Goal: Check status: Check status

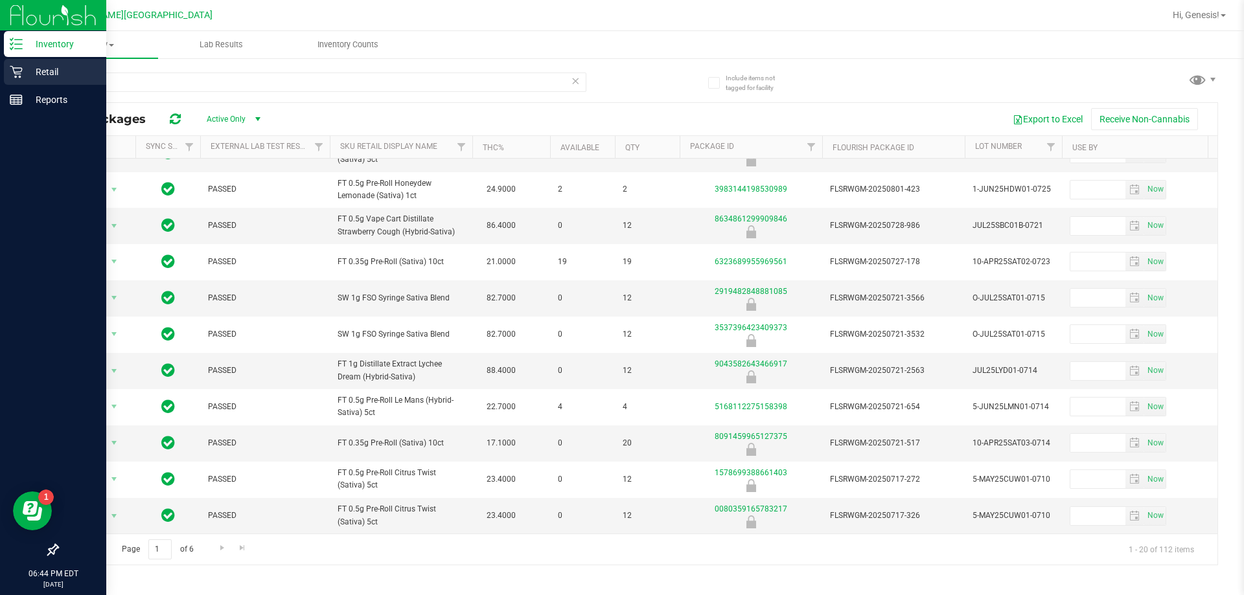
click at [16, 64] on div "Retail" at bounding box center [55, 72] width 102 height 26
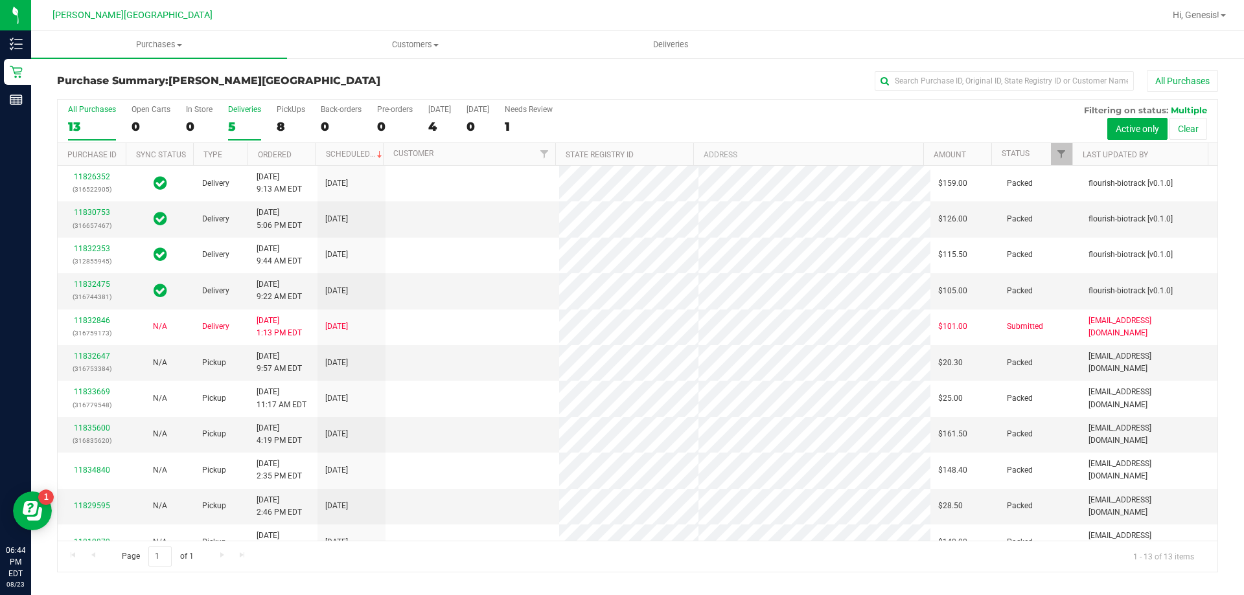
click at [229, 130] on div "5" at bounding box center [244, 126] width 33 height 15
click at [0, 0] on input "Deliveries 5" at bounding box center [0, 0] width 0 height 0
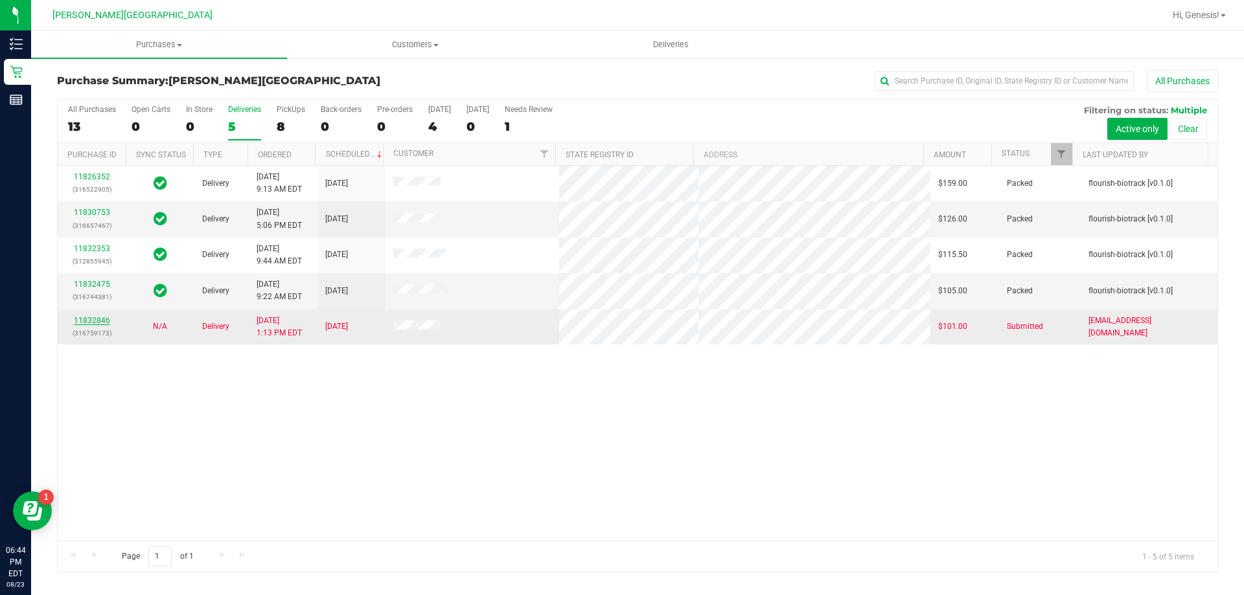
click at [91, 325] on link "11832846" at bounding box center [92, 320] width 36 height 9
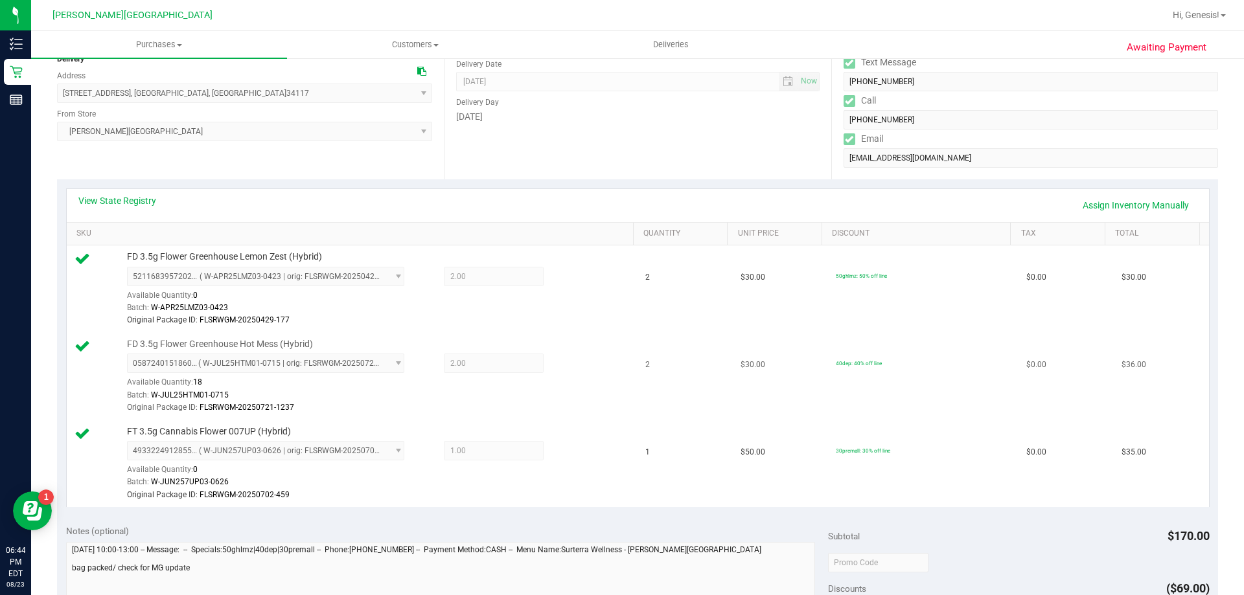
scroll to position [259, 0]
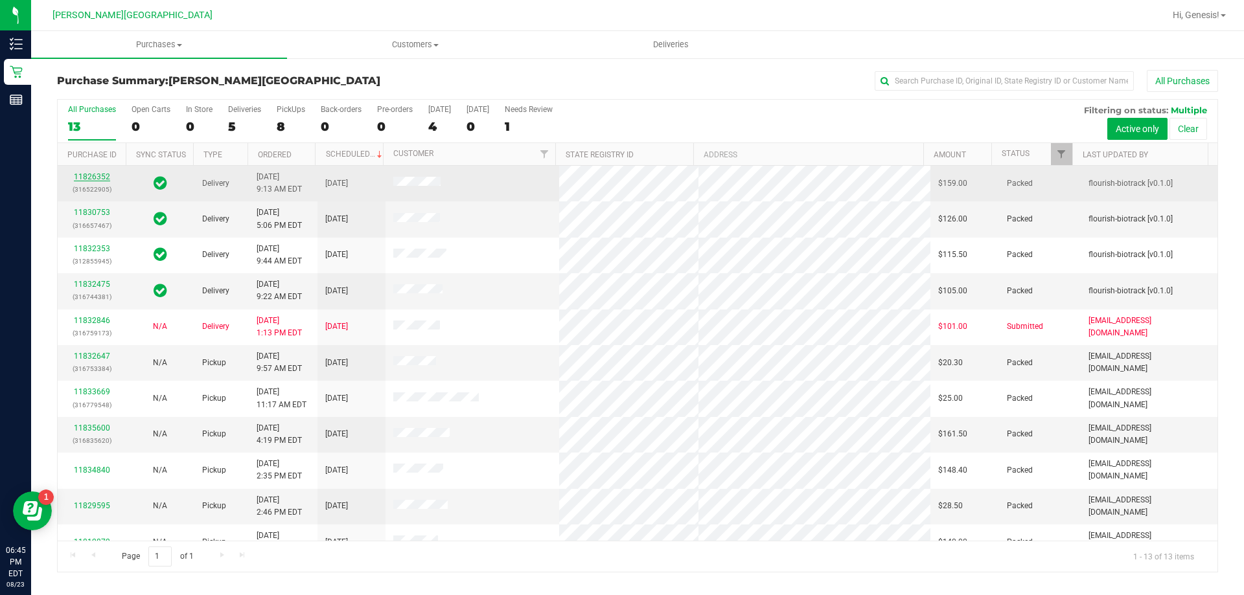
click at [101, 174] on link "11826352" at bounding box center [92, 176] width 36 height 9
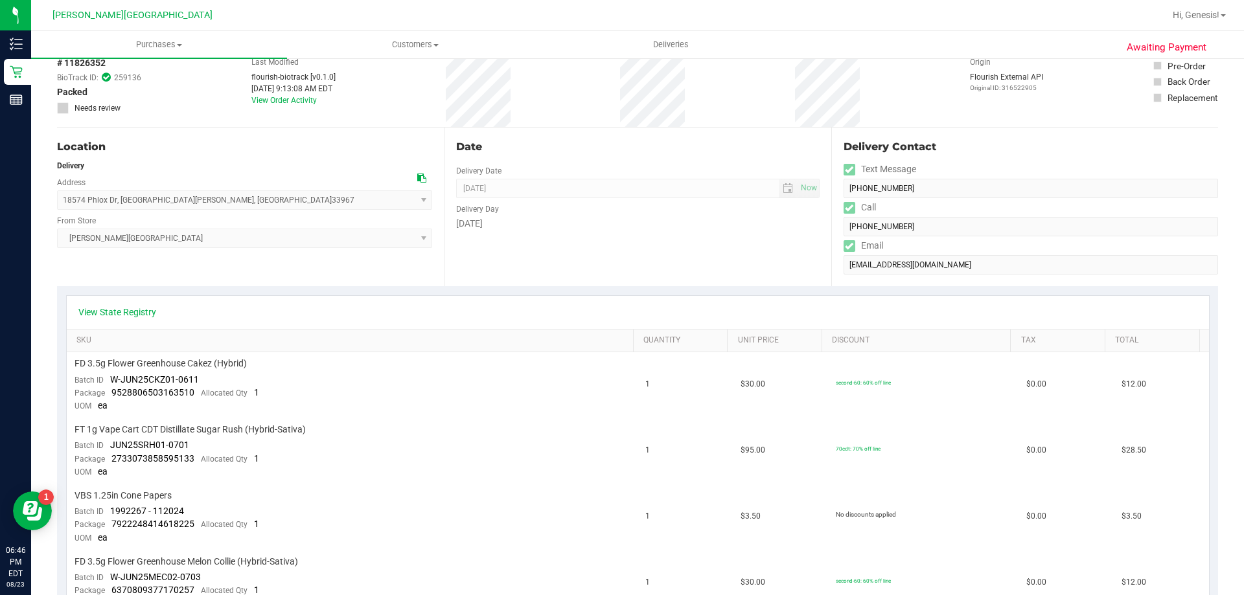
scroll to position [65, 0]
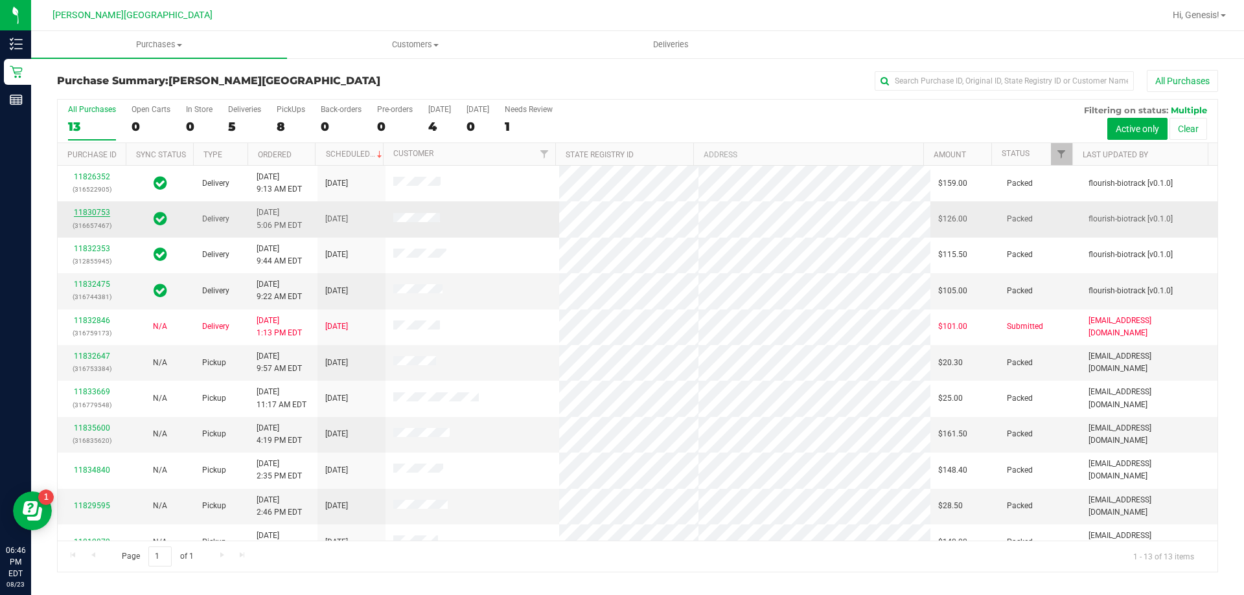
click at [86, 214] on link "11830753" at bounding box center [92, 212] width 36 height 9
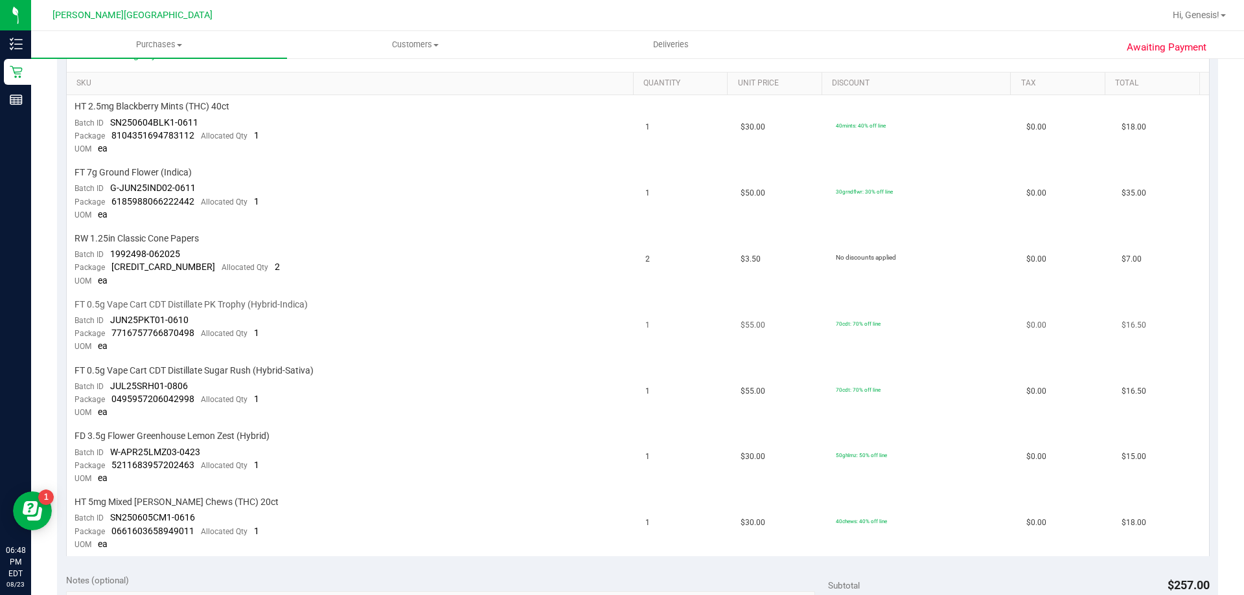
scroll to position [259, 0]
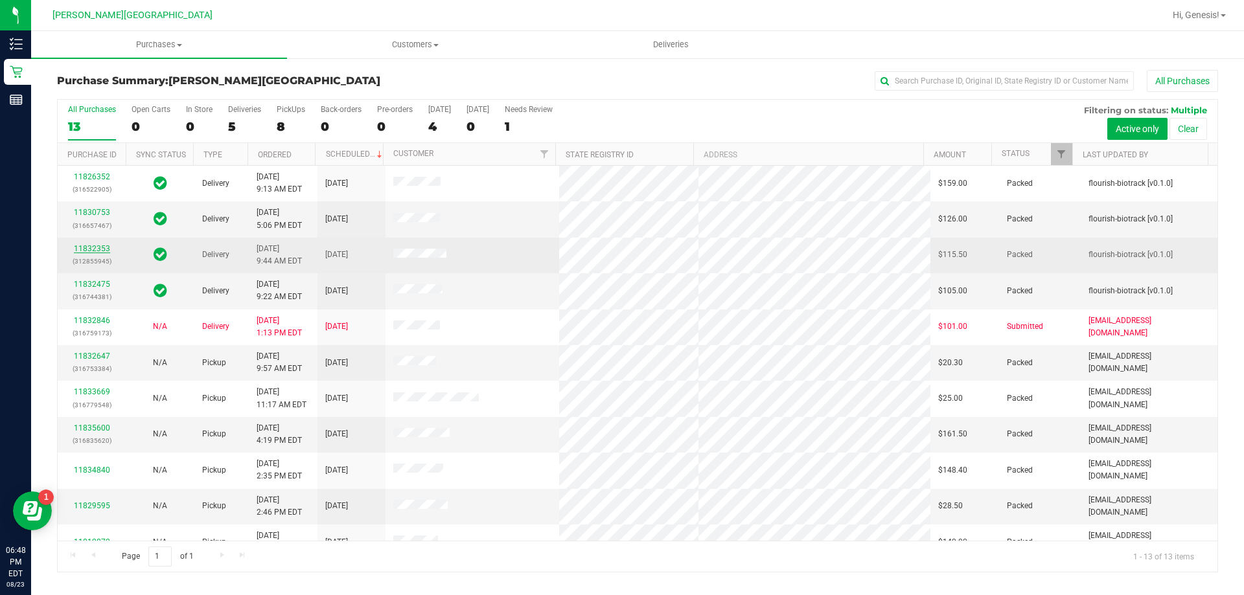
click at [100, 249] on link "11832353" at bounding box center [92, 248] width 36 height 9
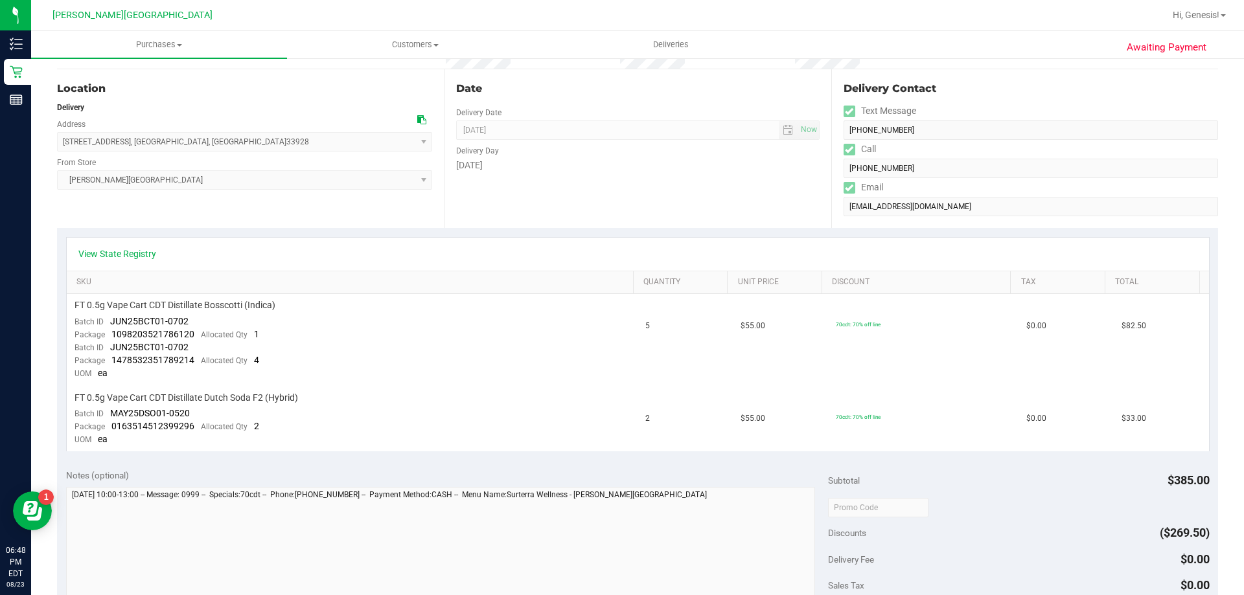
scroll to position [130, 0]
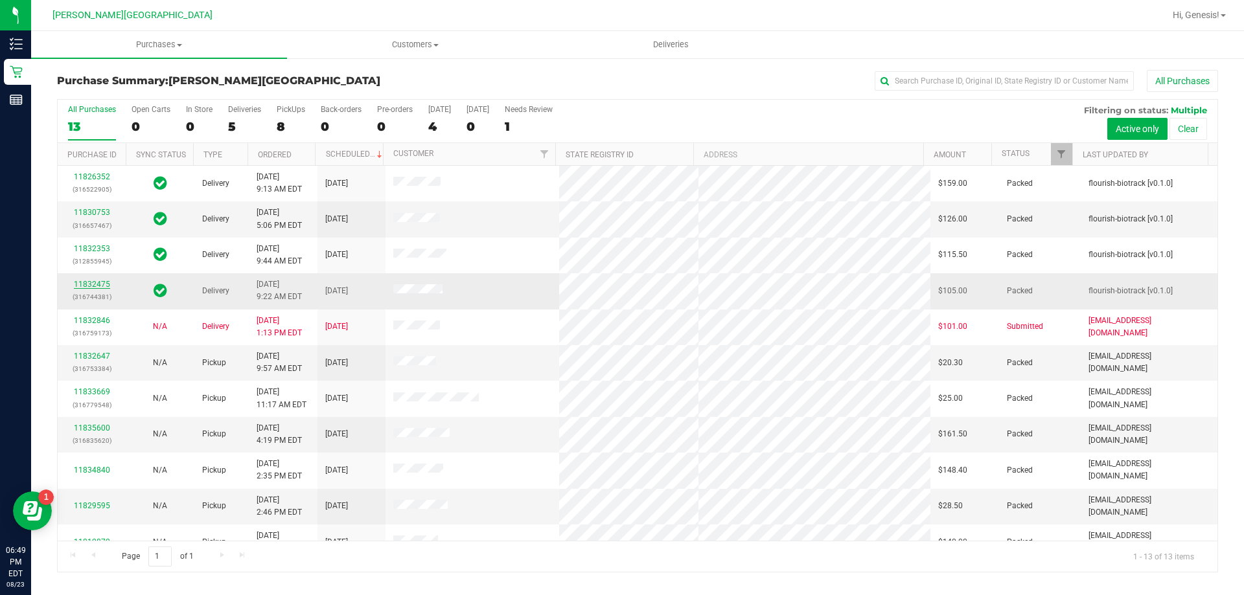
click at [85, 284] on link "11832475" at bounding box center [92, 284] width 36 height 9
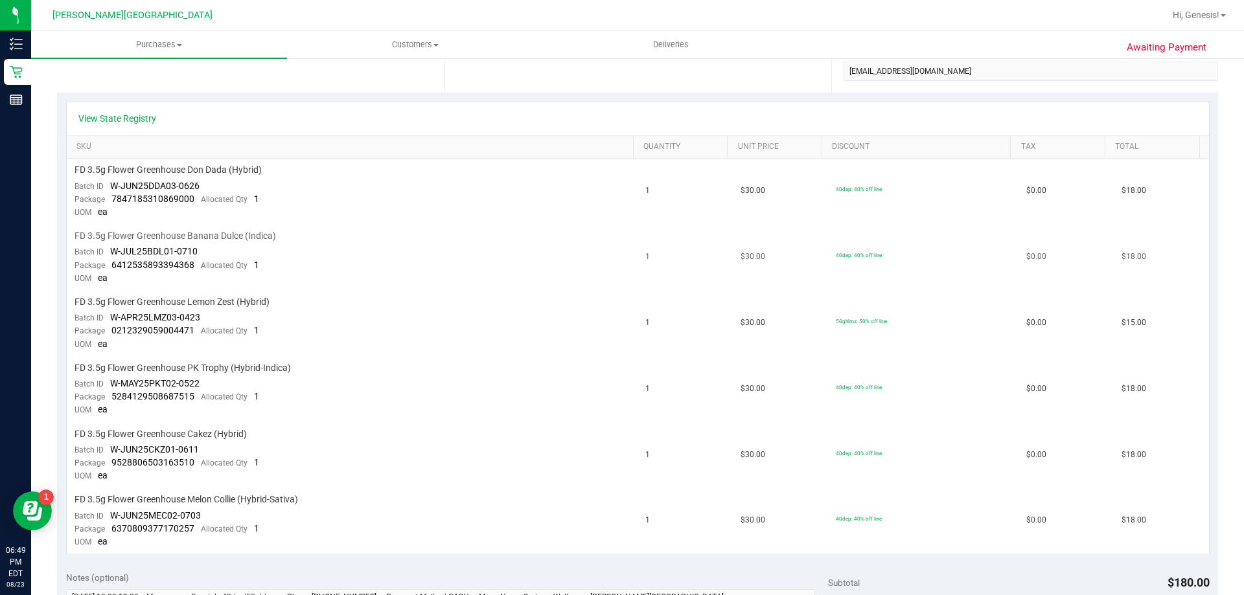
scroll to position [324, 0]
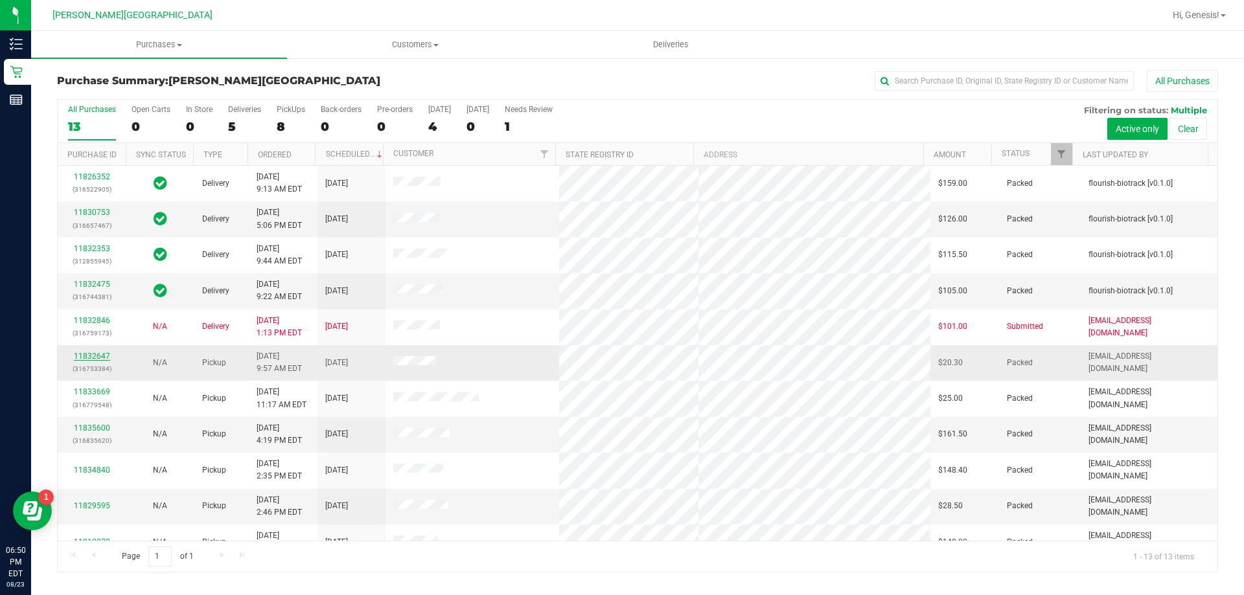
click at [97, 355] on link "11832647" at bounding box center [92, 356] width 36 height 9
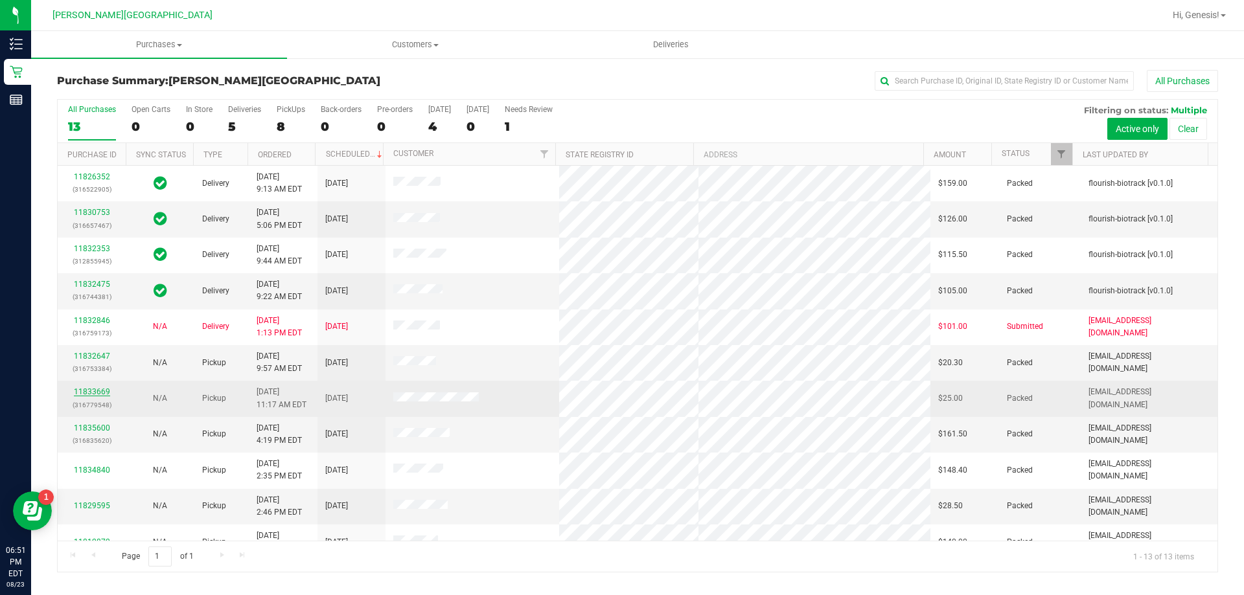
click at [93, 392] on link "11833669" at bounding box center [92, 391] width 36 height 9
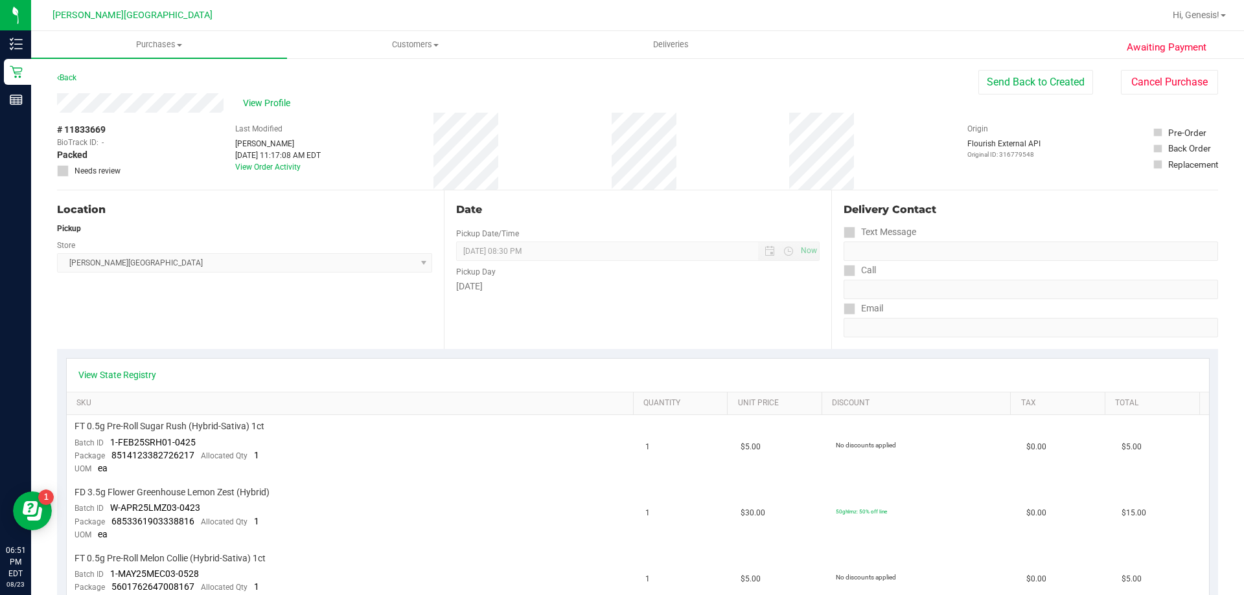
scroll to position [130, 0]
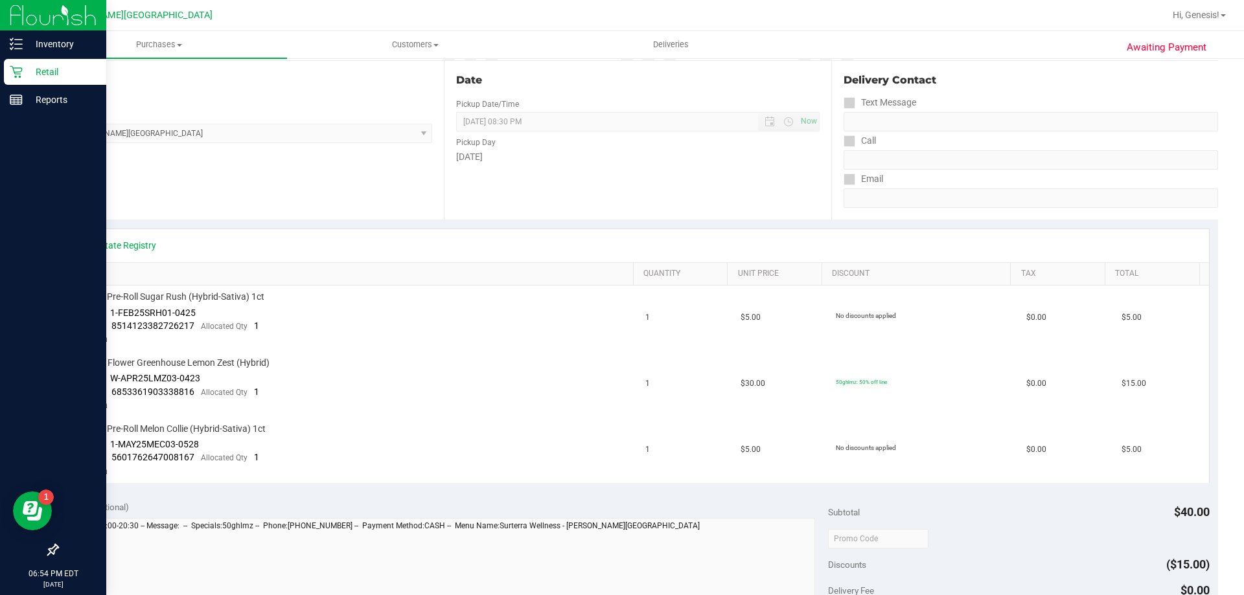
click at [25, 67] on p "Retail" at bounding box center [62, 72] width 78 height 16
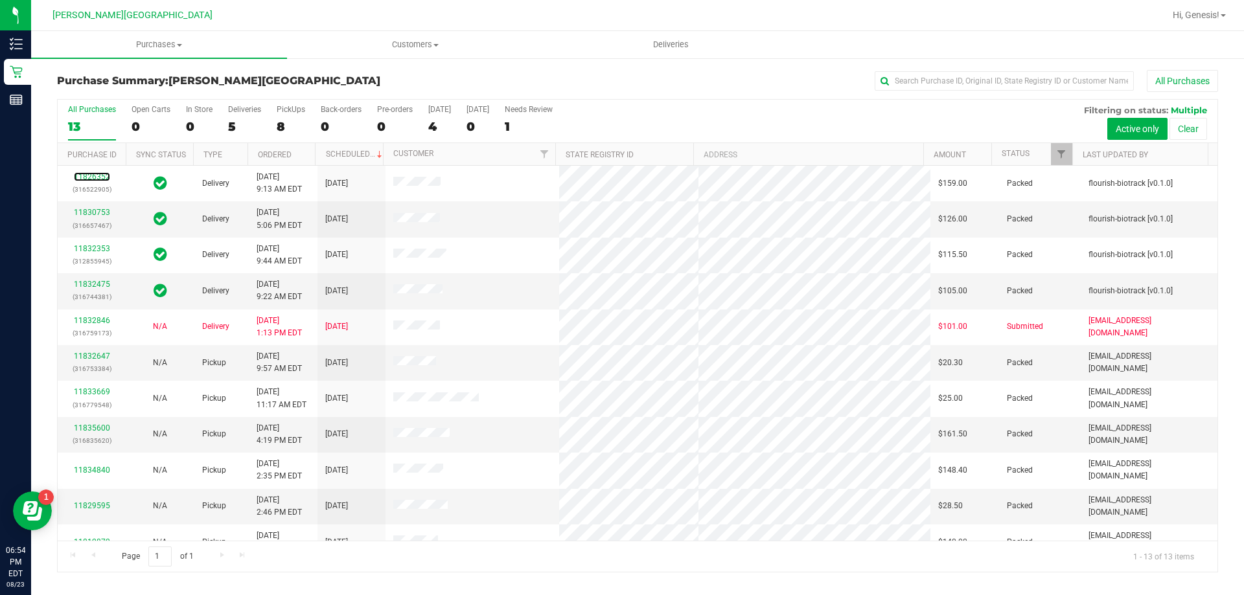
click at [91, 176] on link "11826352" at bounding box center [92, 176] width 36 height 9
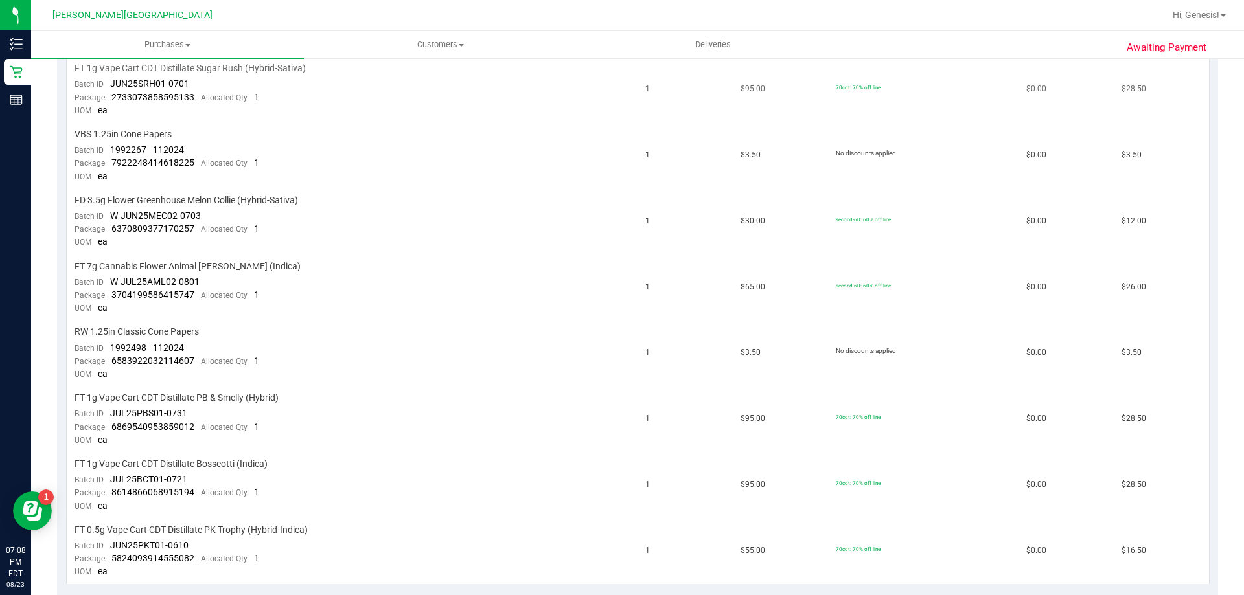
scroll to position [454, 0]
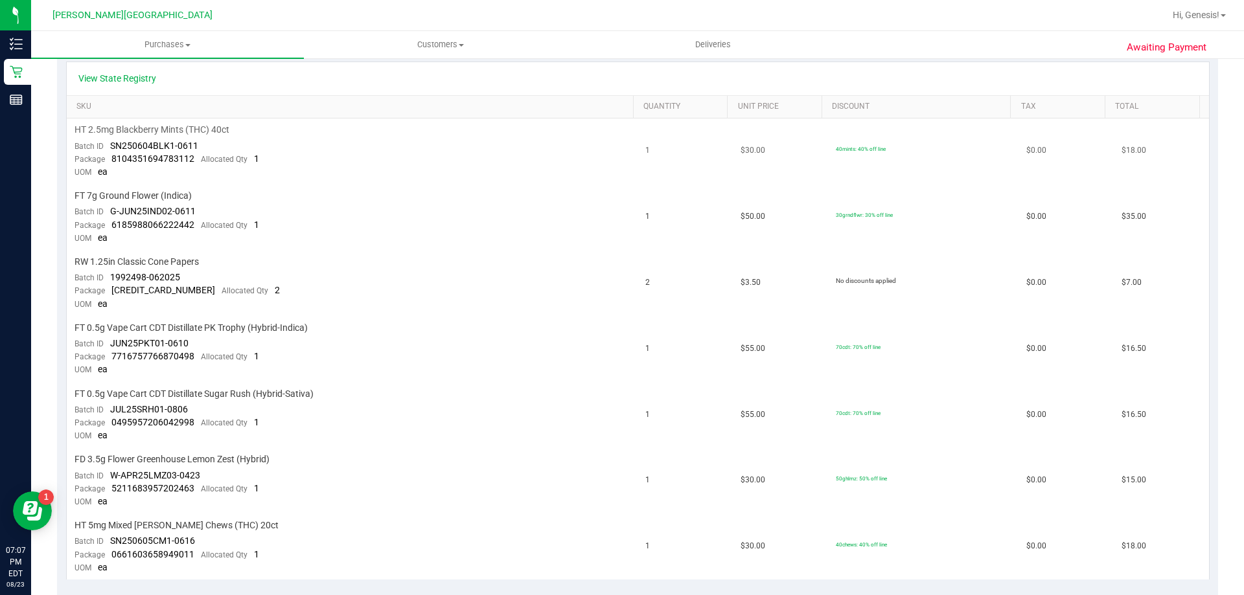
scroll to position [324, 0]
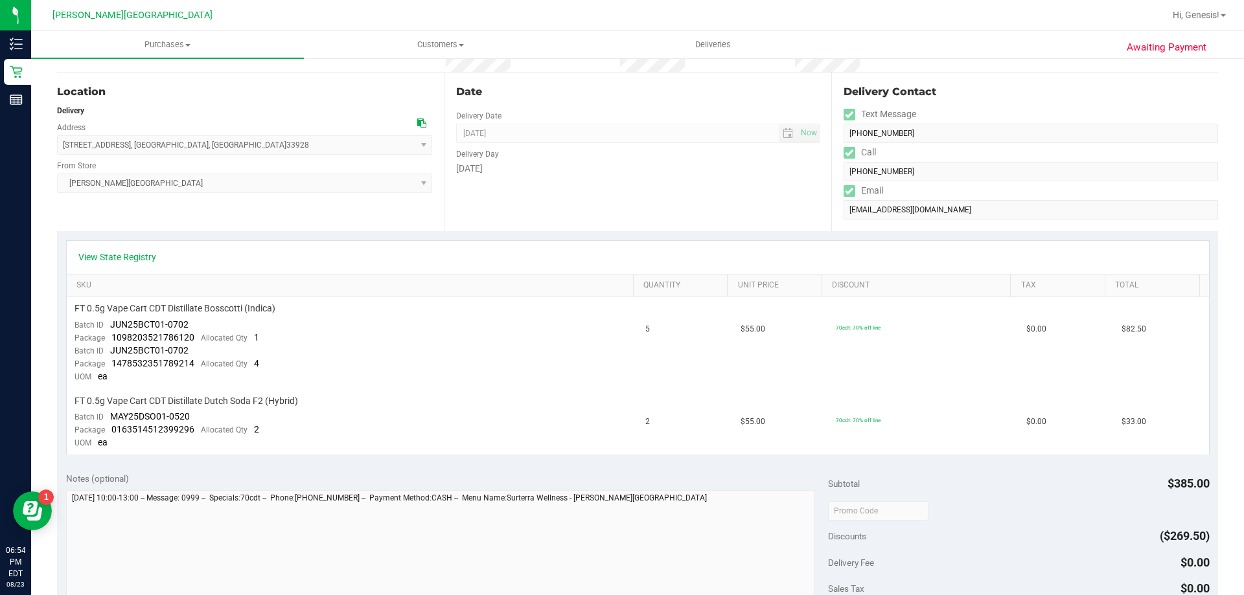
scroll to position [130, 0]
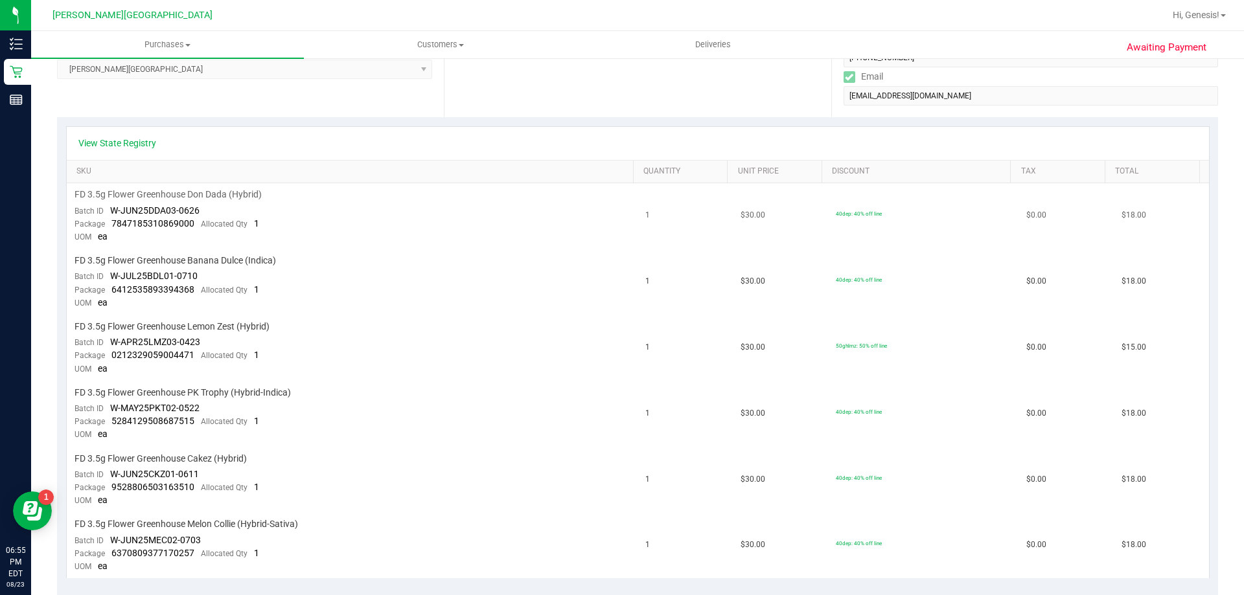
scroll to position [259, 0]
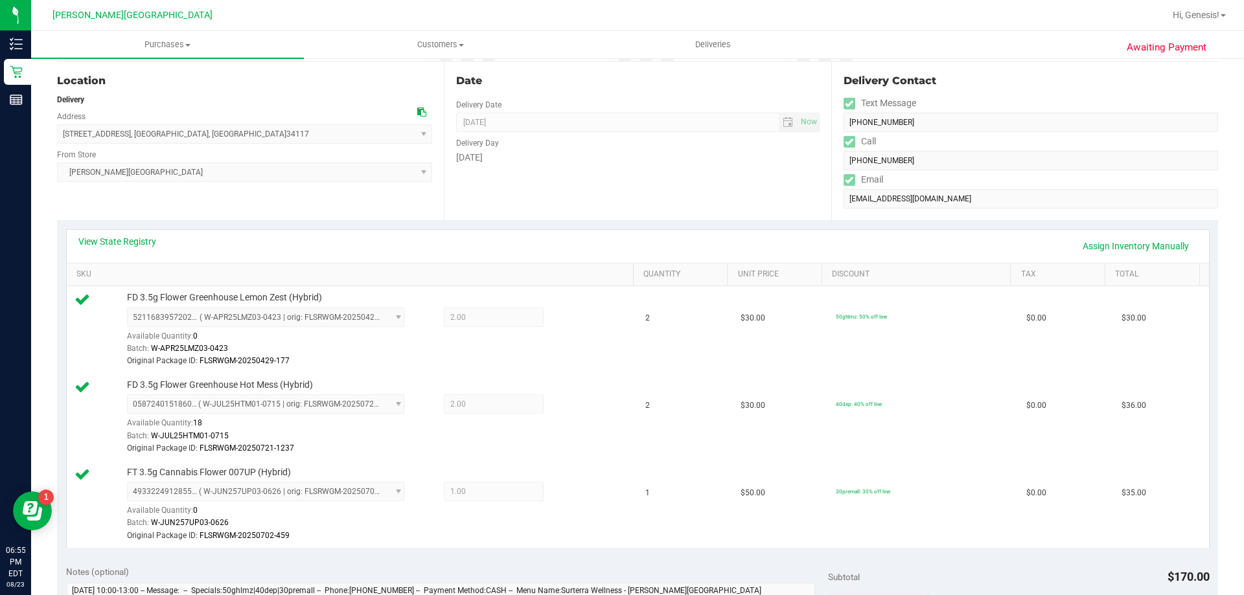
scroll to position [130, 0]
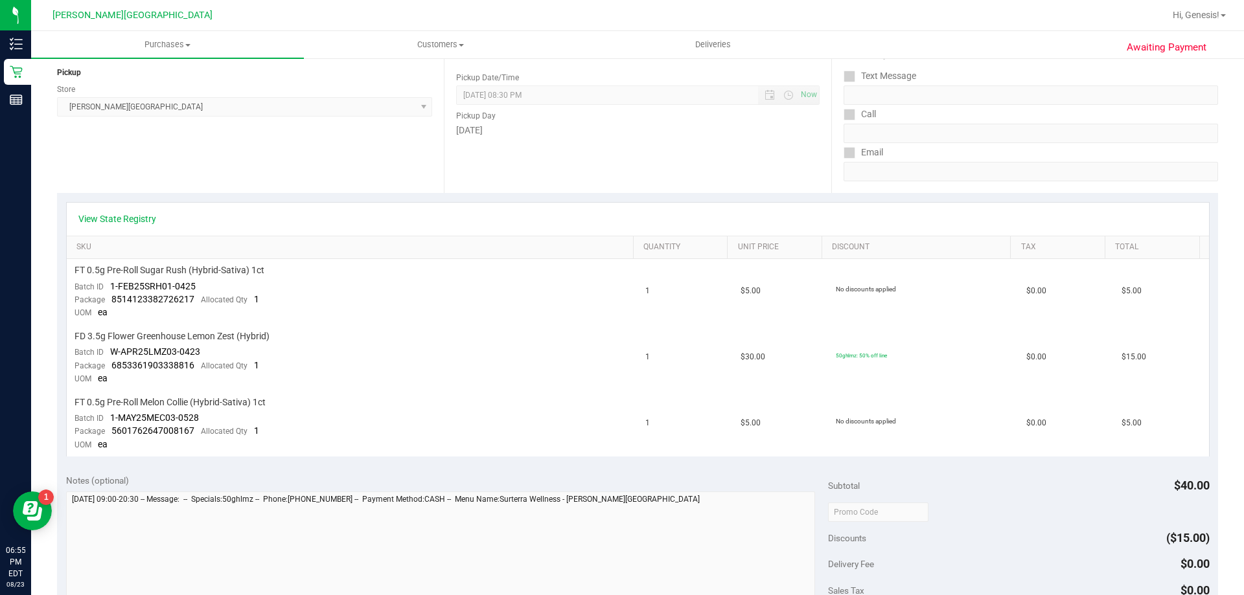
scroll to position [194, 0]
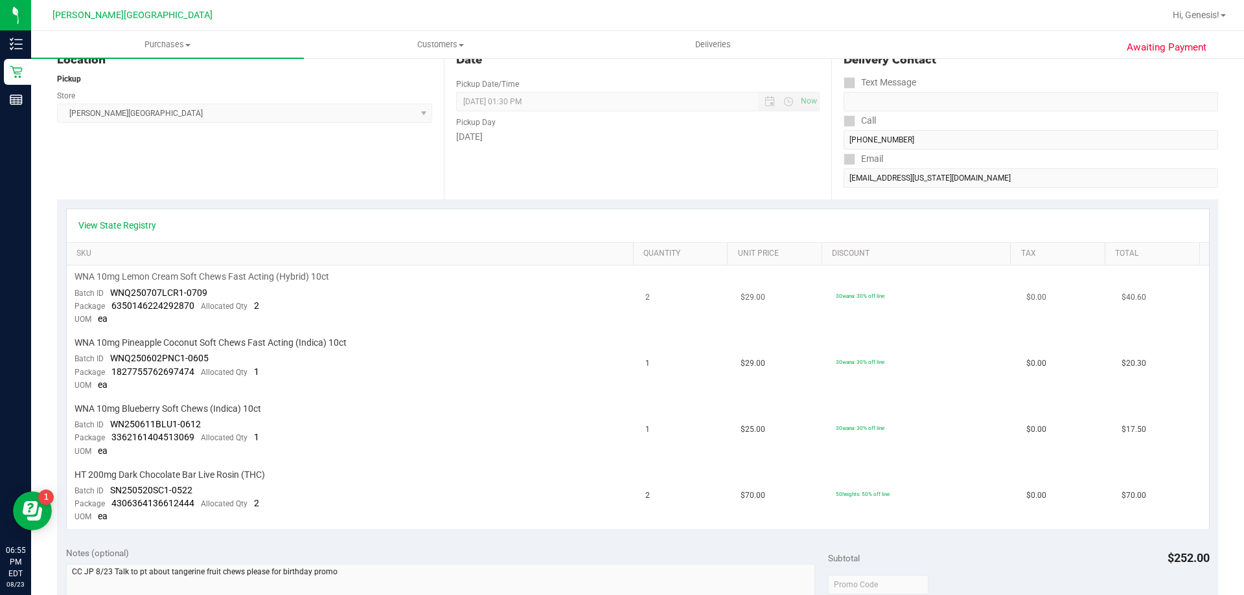
scroll to position [194, 0]
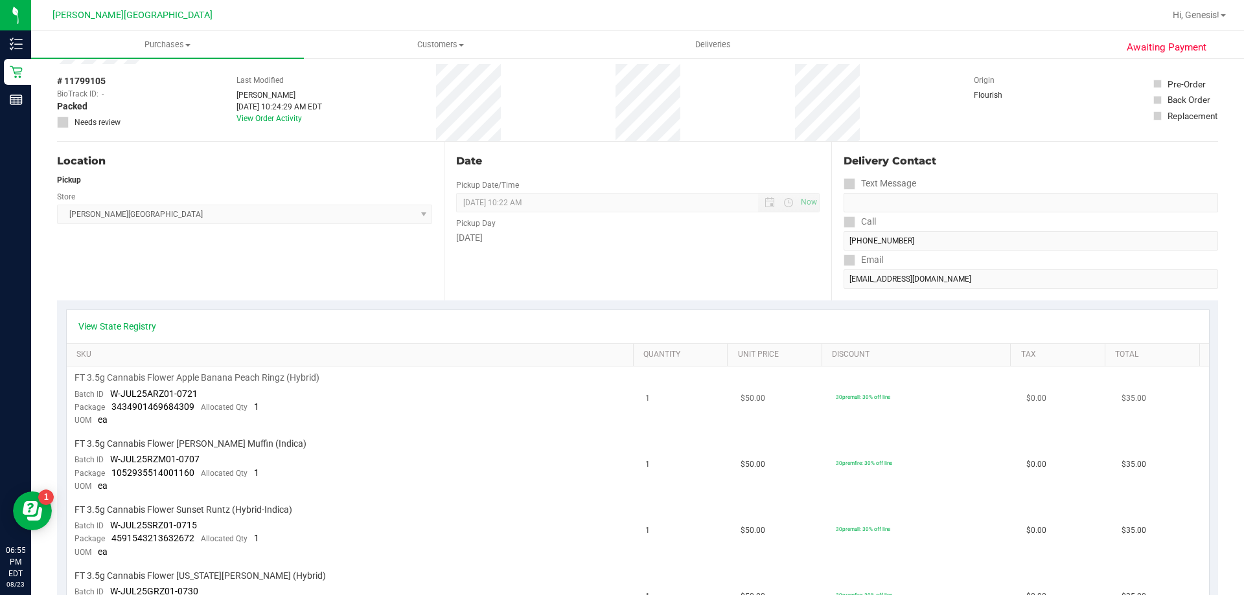
scroll to position [259, 0]
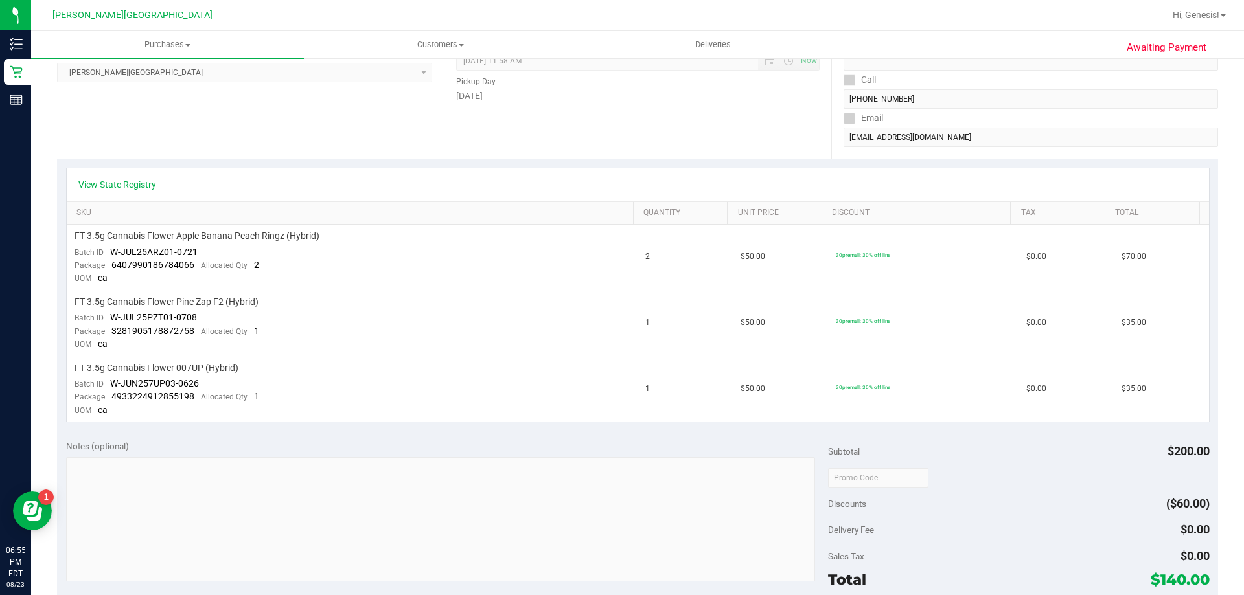
scroll to position [194, 0]
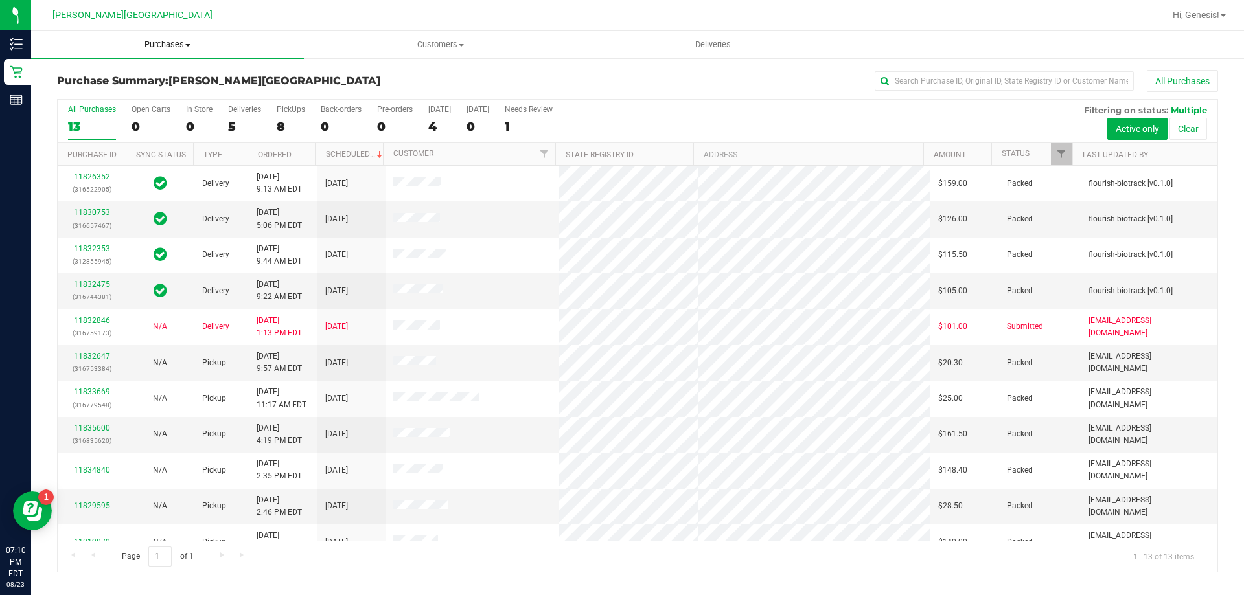
click at [175, 44] on span "Purchases" at bounding box center [167, 45] width 273 height 12
click at [90, 112] on span "All purchases" at bounding box center [77, 109] width 92 height 11
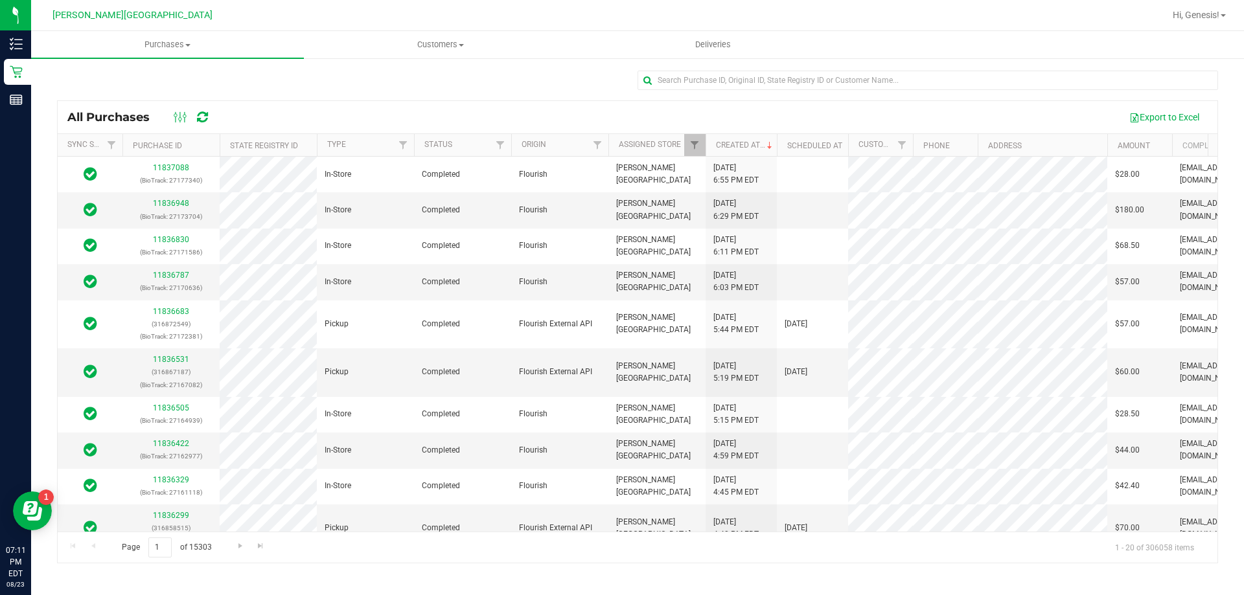
click at [468, 147] on th "Status" at bounding box center [462, 145] width 97 height 23
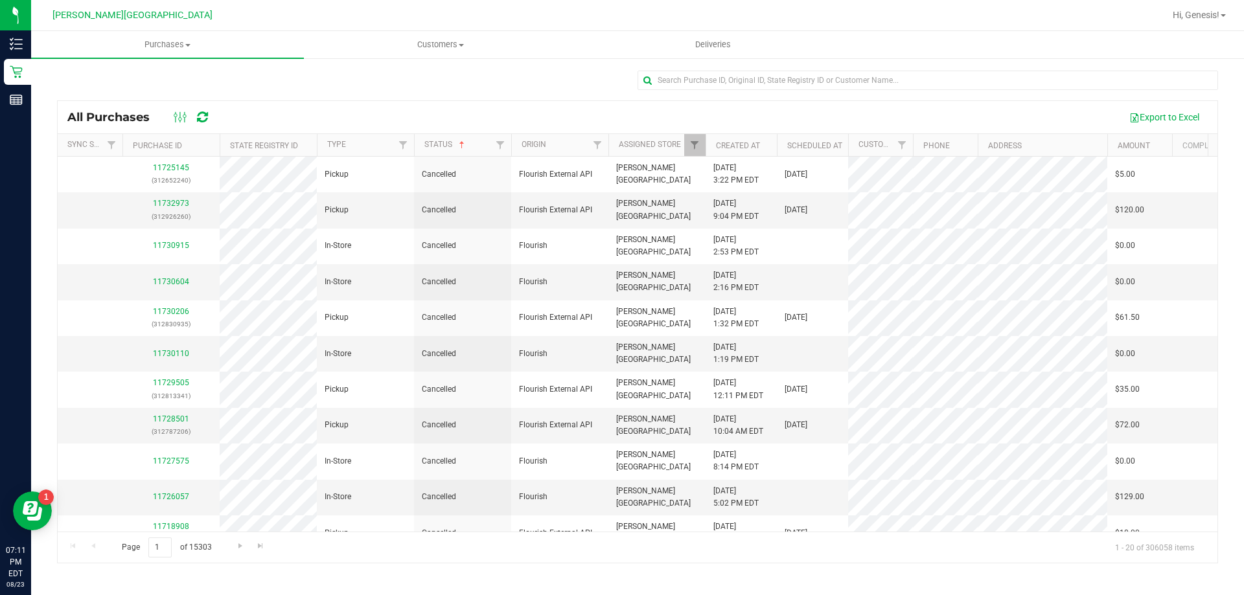
click at [478, 145] on th "Status" at bounding box center [462, 145] width 97 height 23
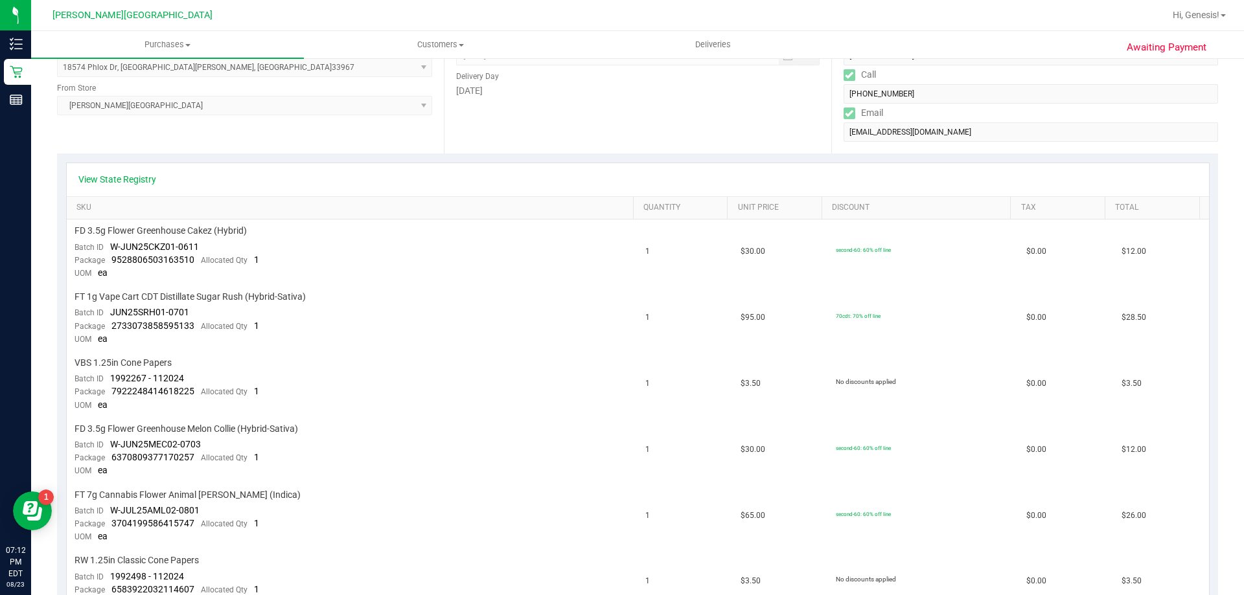
scroll to position [194, 0]
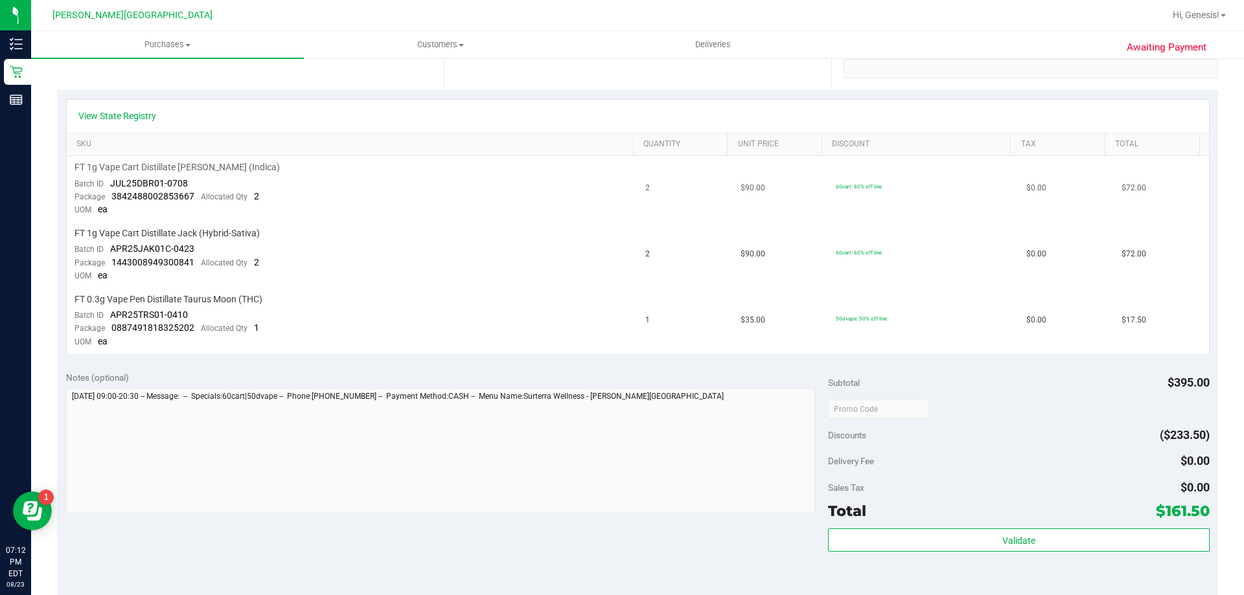
scroll to position [324, 0]
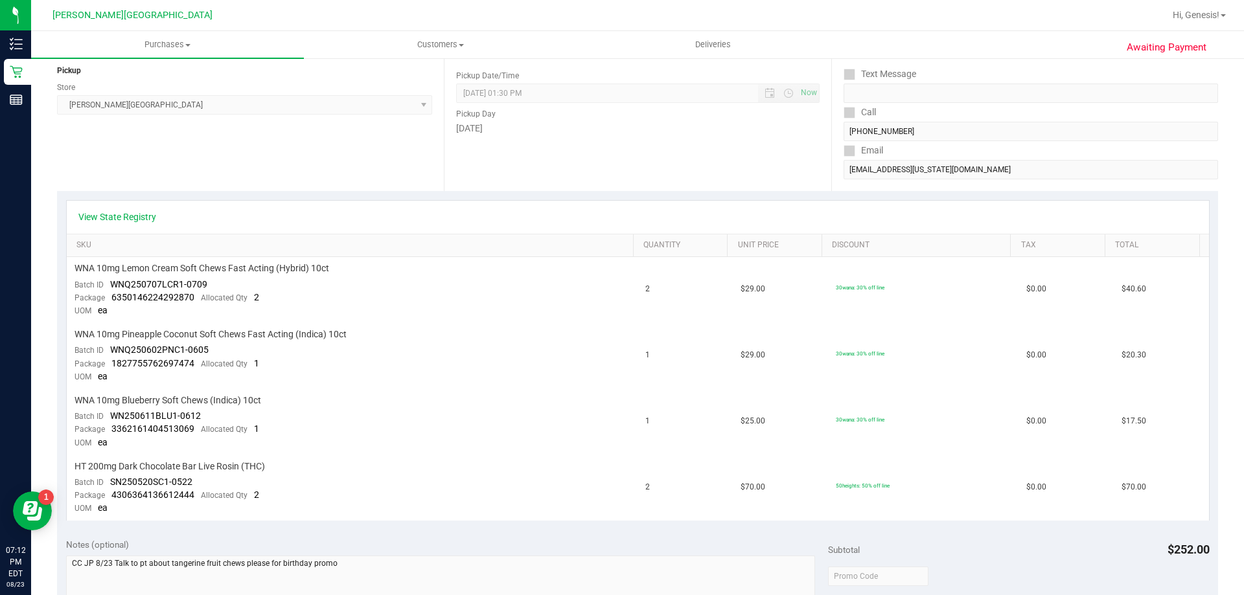
scroll to position [194, 0]
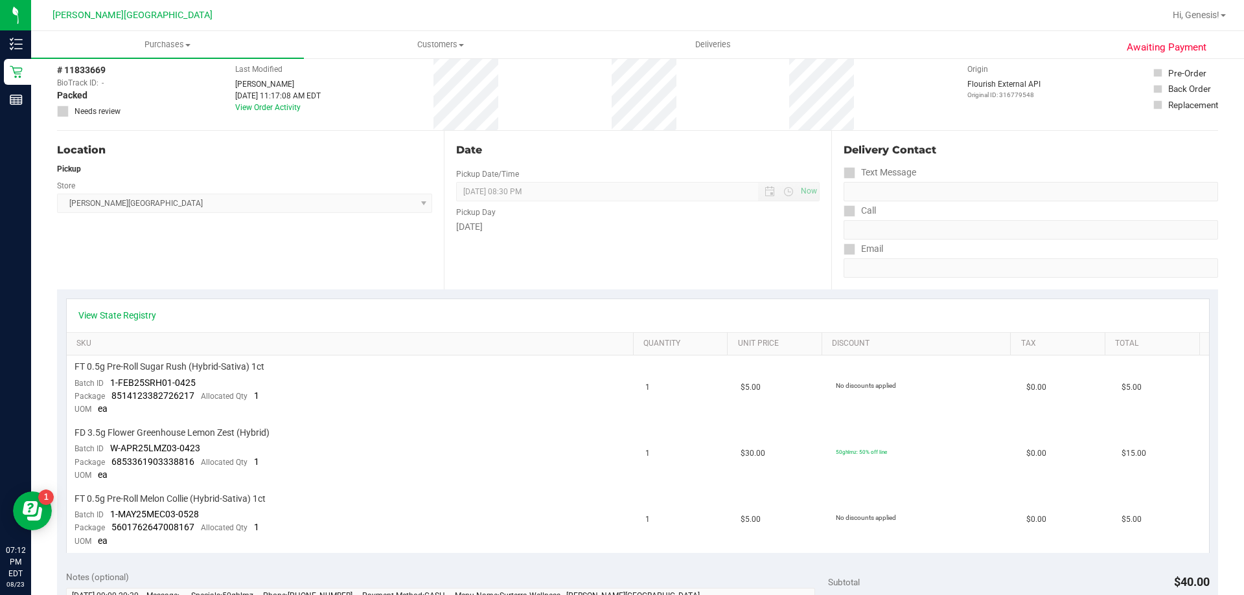
scroll to position [194, 0]
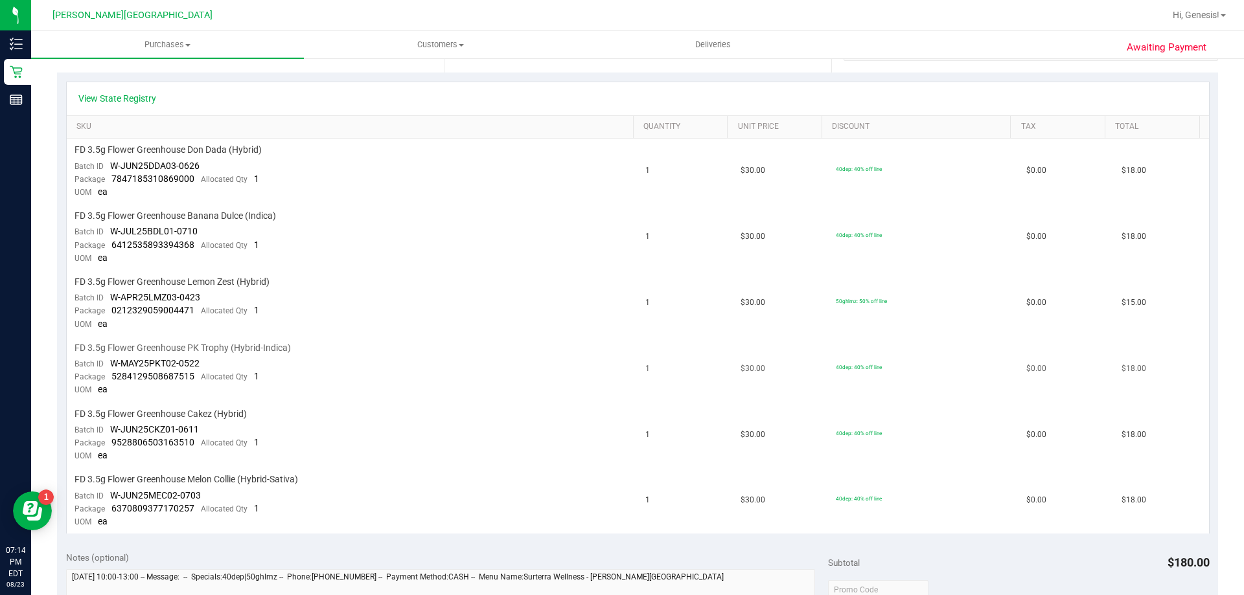
scroll to position [259, 0]
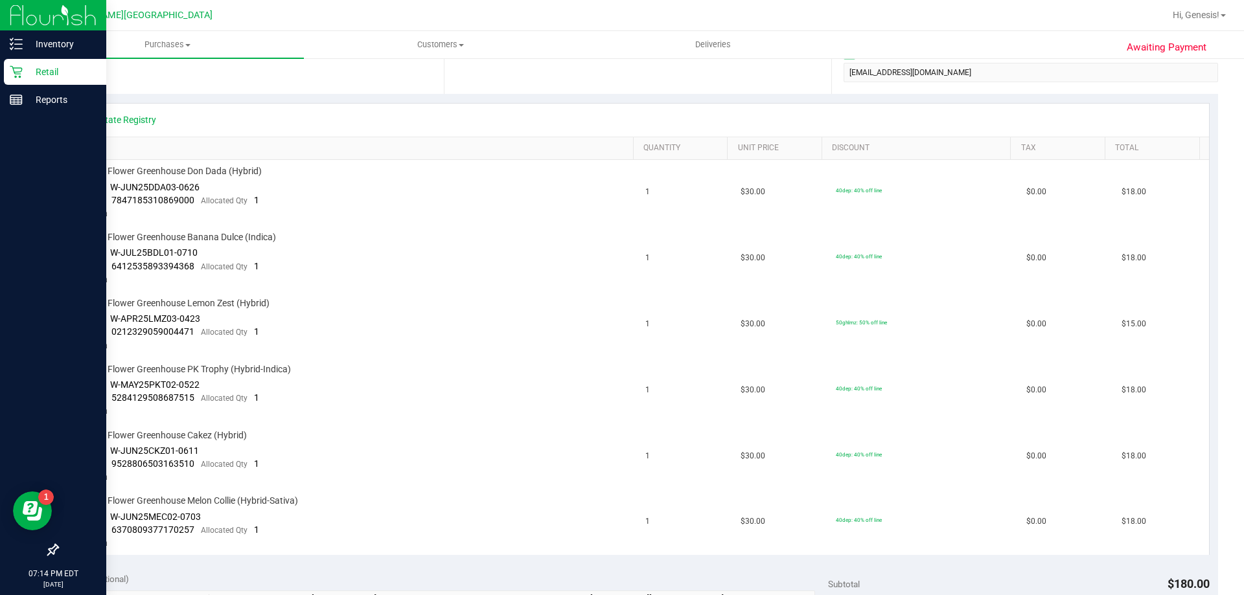
click at [25, 72] on p "Retail" at bounding box center [62, 72] width 78 height 16
